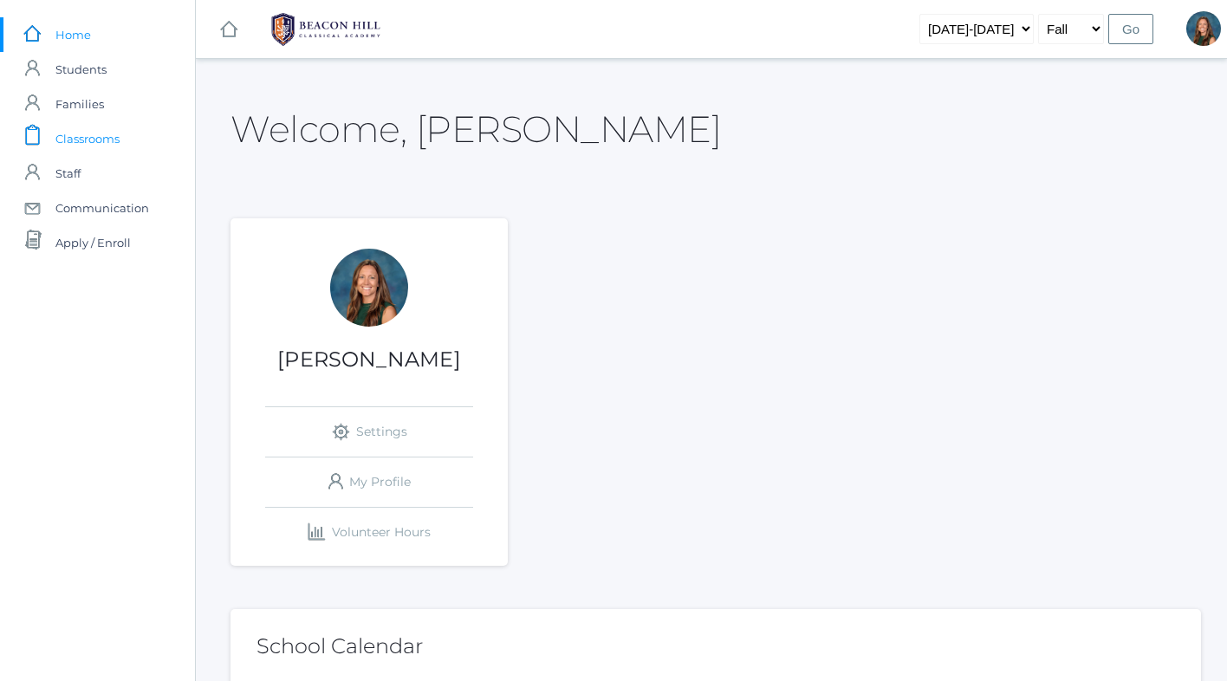
click at [91, 140] on span "Classrooms" at bounding box center [87, 138] width 64 height 35
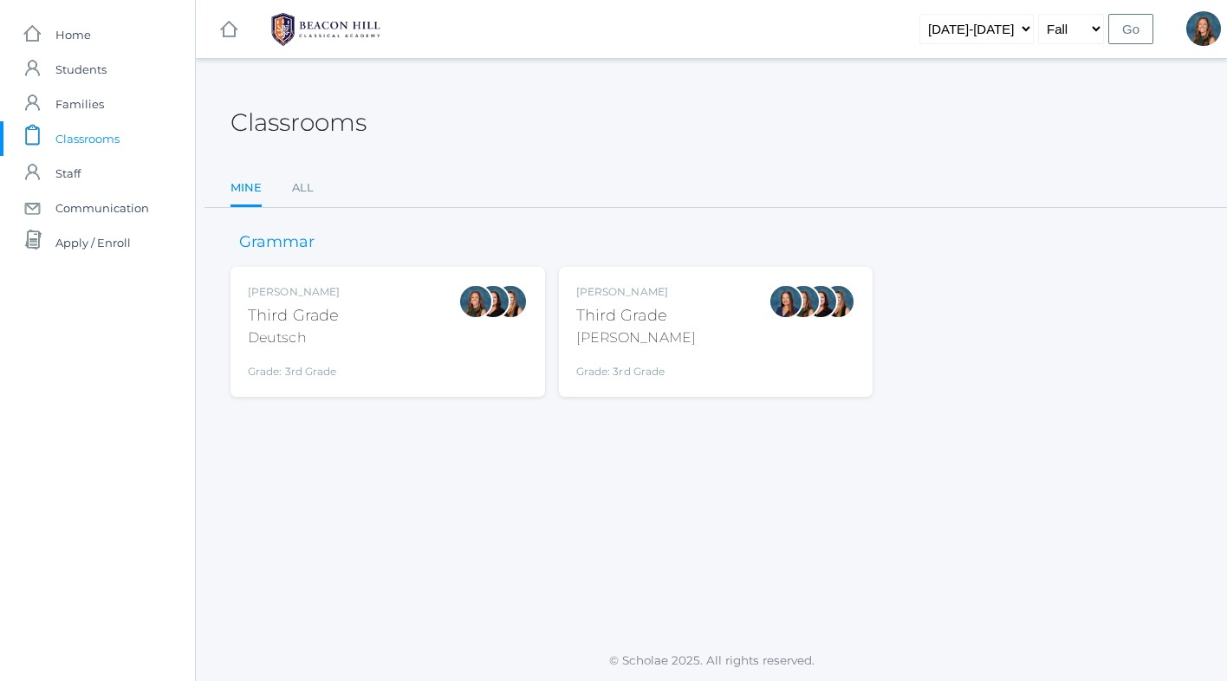
click at [400, 344] on div "[PERSON_NAME] Third Grade Deutsch Grade: 3rd Grade 03LA" at bounding box center [388, 331] width 280 height 95
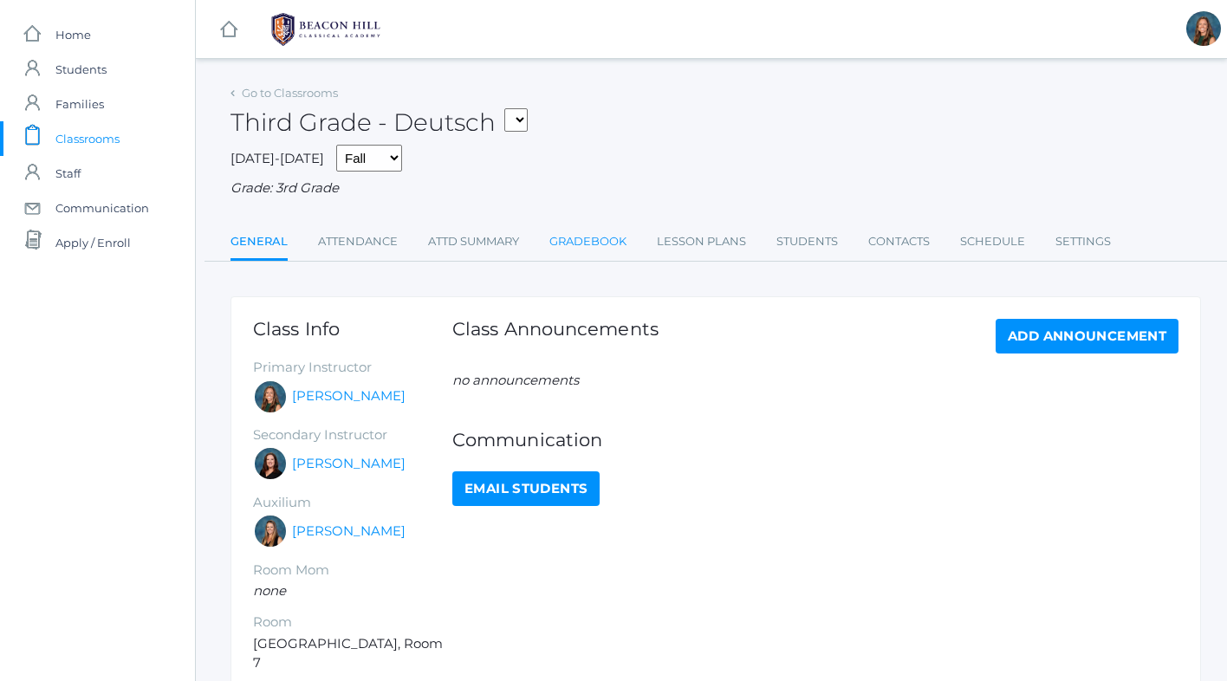
click at [593, 235] on link "Gradebook" at bounding box center [587, 241] width 77 height 35
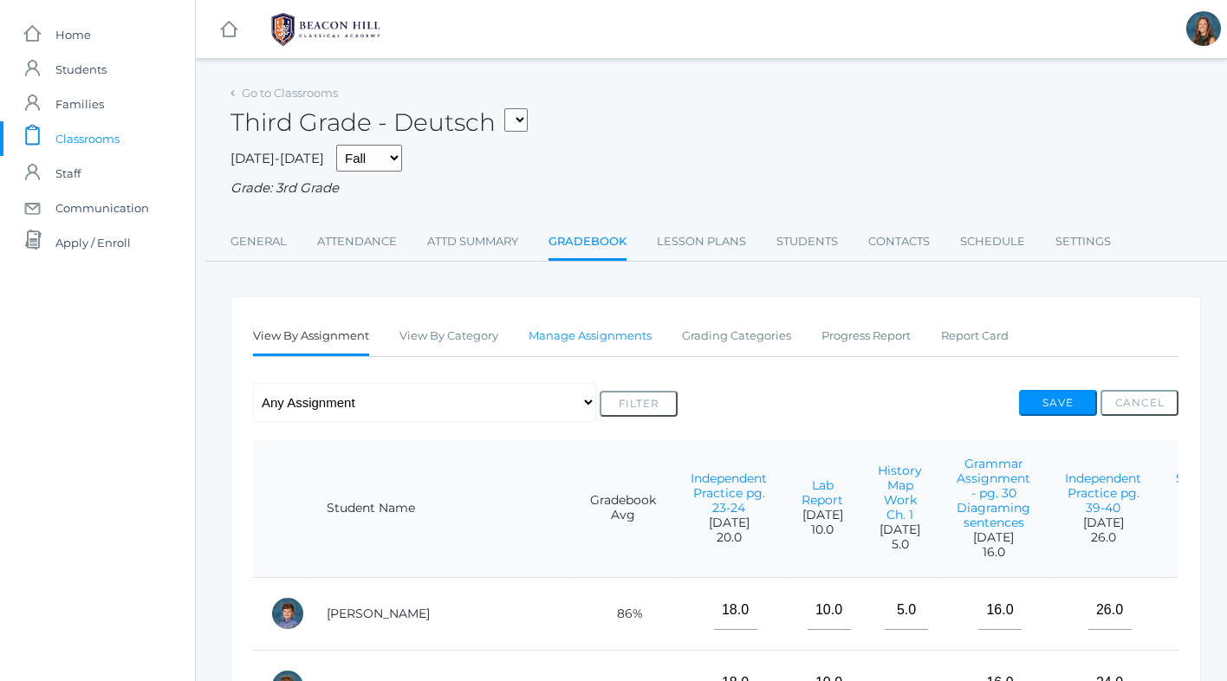
click at [598, 340] on link "Manage Assignments" at bounding box center [590, 336] width 123 height 35
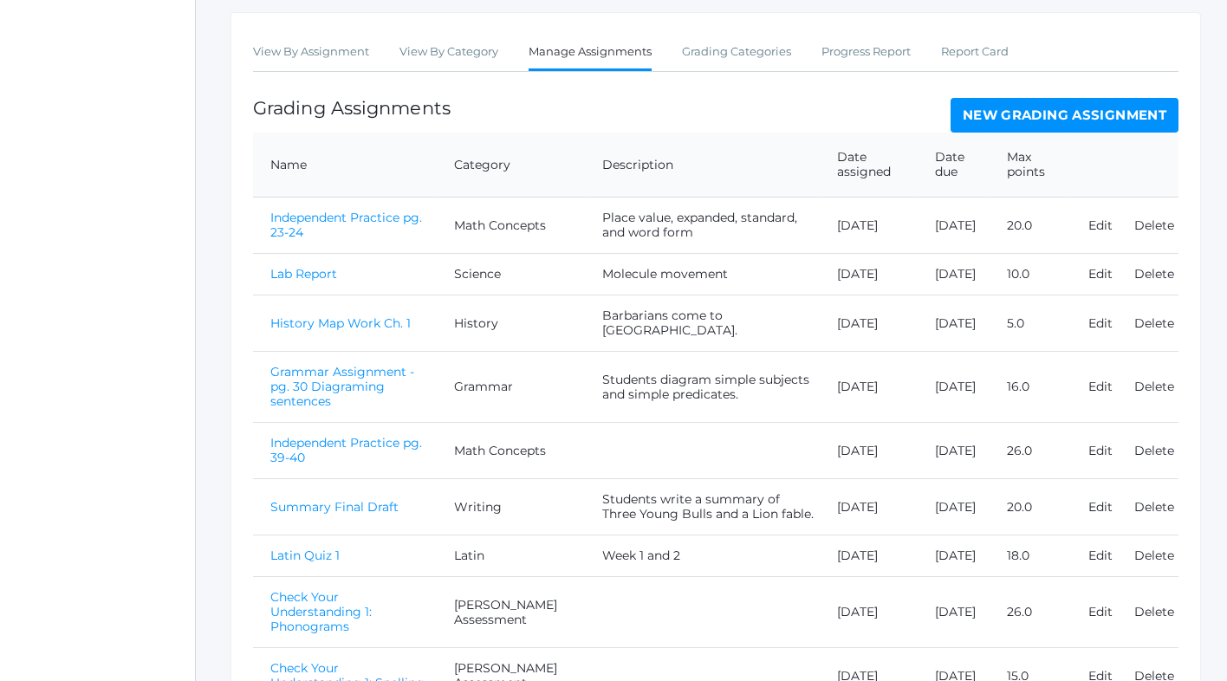
scroll to position [451, 0]
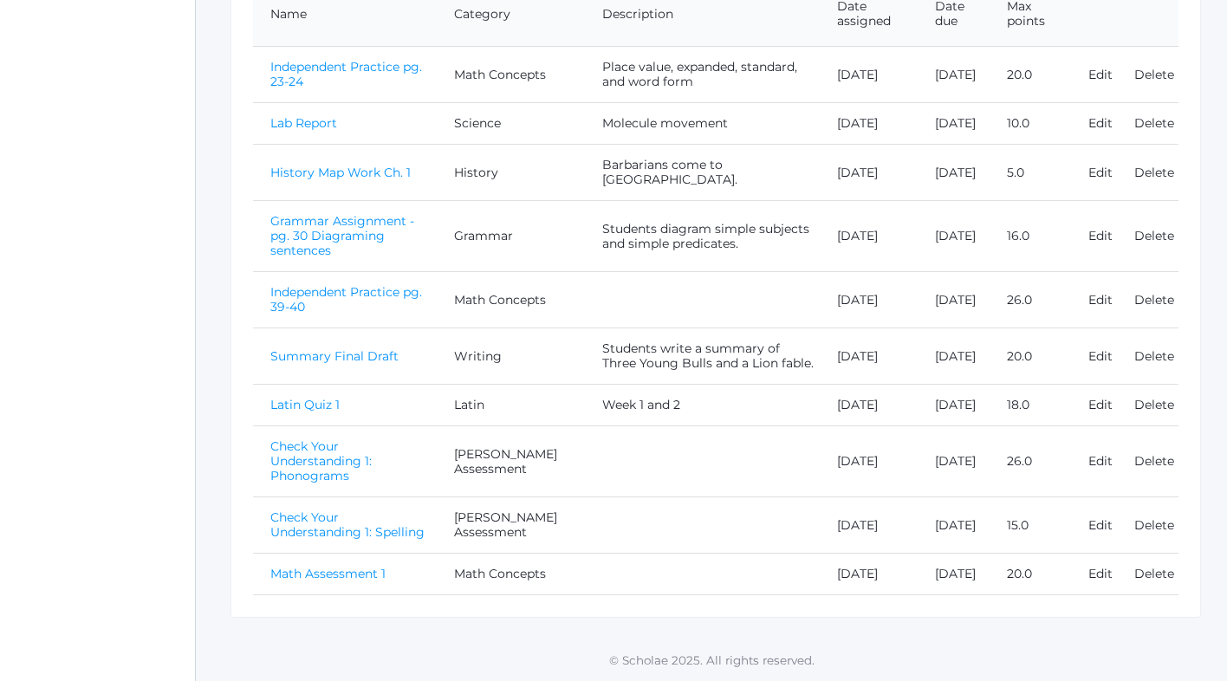
click at [356, 566] on link "Math Assessment 1" at bounding box center [327, 574] width 115 height 16
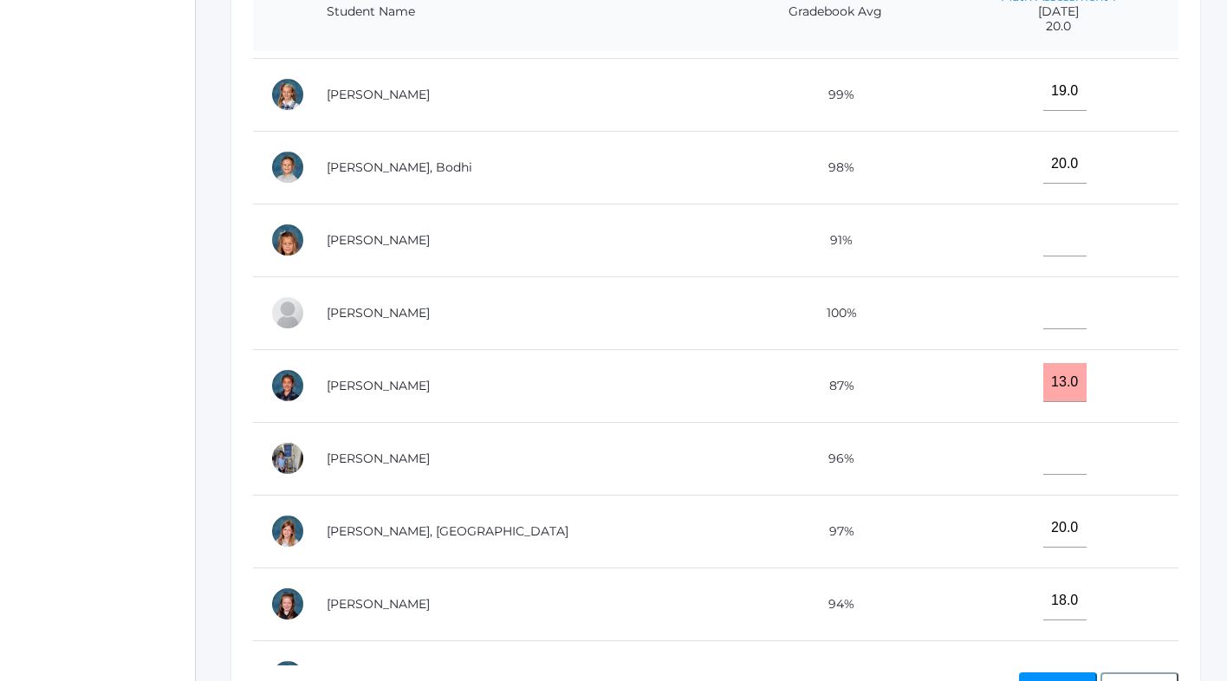
scroll to position [910, 0]
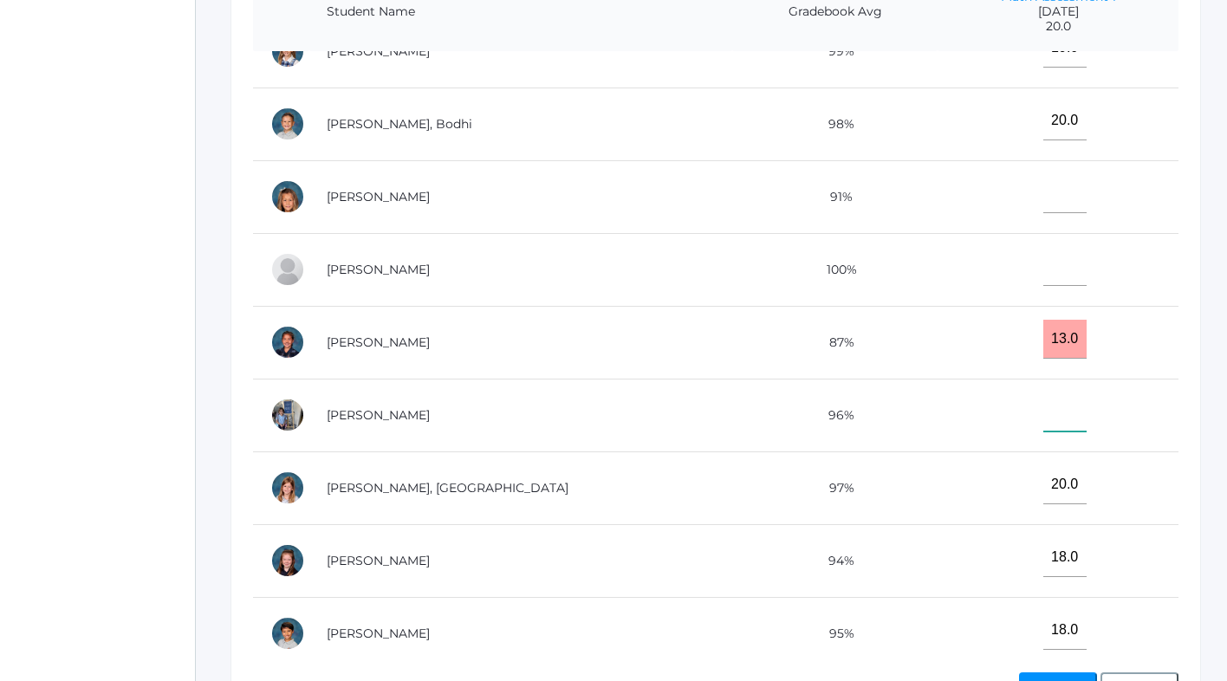
click at [1043, 407] on input"] "text" at bounding box center [1064, 412] width 43 height 39
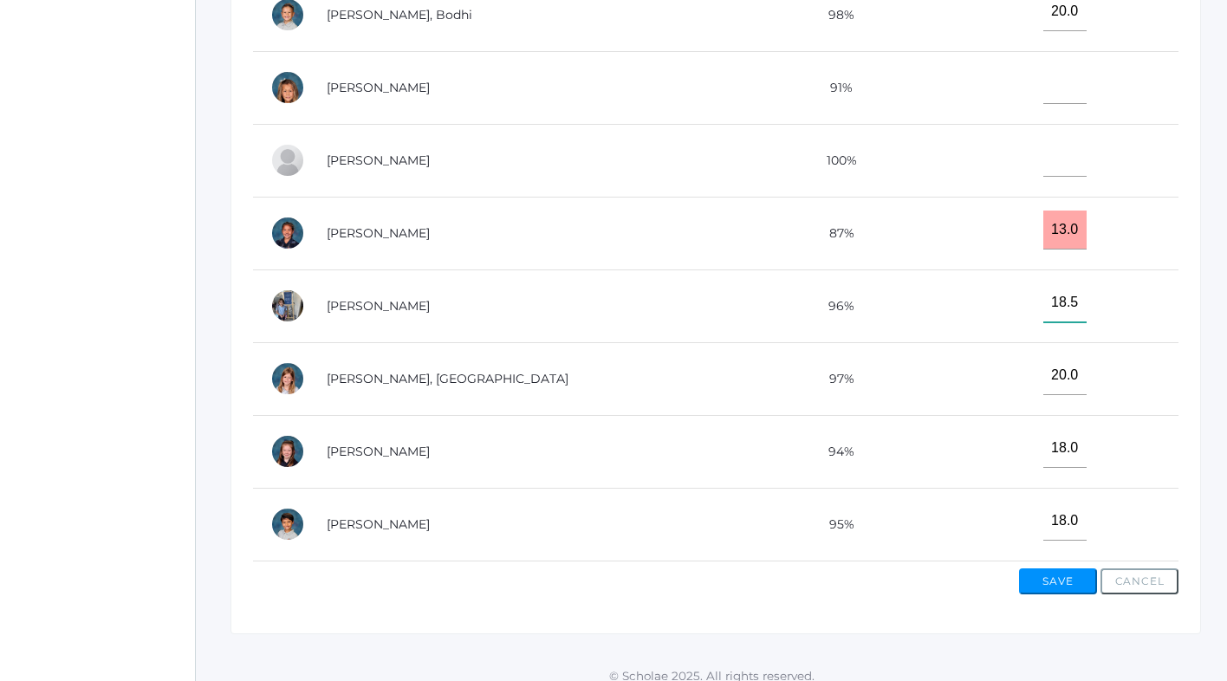
scroll to position [588, 0]
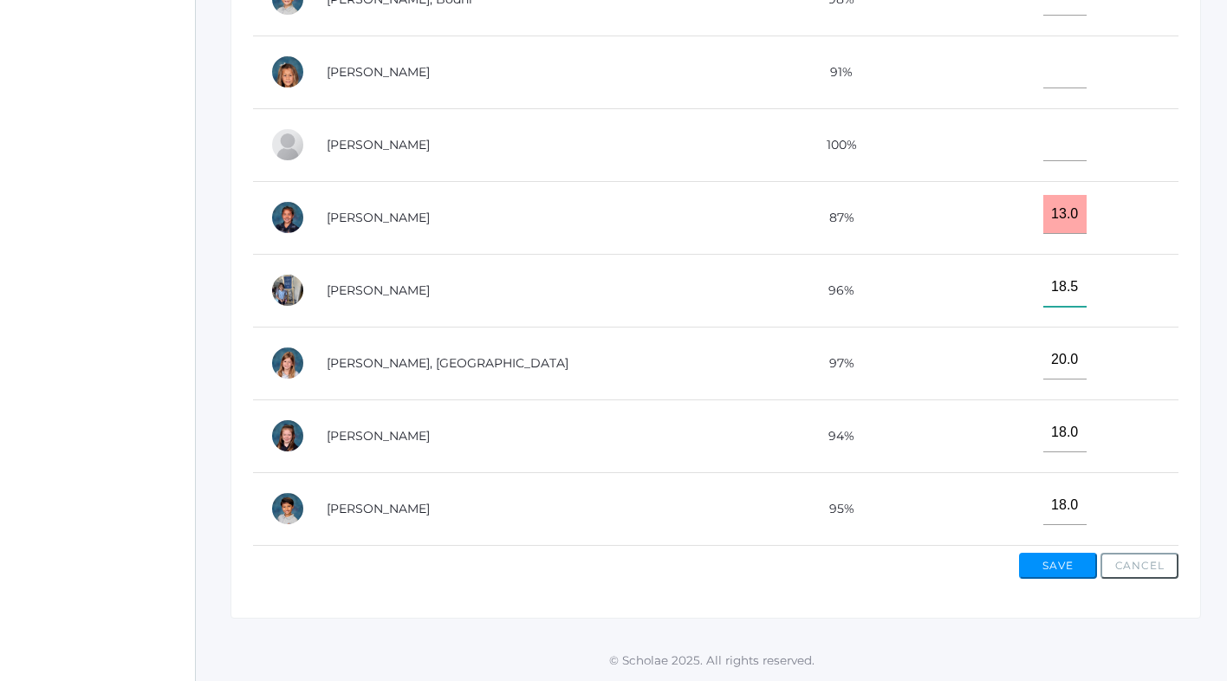
type input"] "18.5"
click at [1046, 560] on button "Save" at bounding box center [1058, 566] width 78 height 26
